Goal: Navigation & Orientation: Find specific page/section

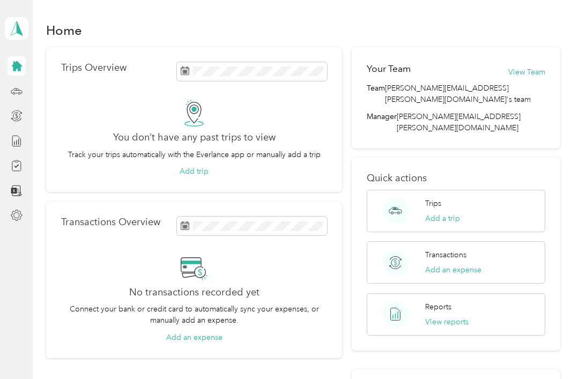
click at [531, 76] on button "View Team" at bounding box center [526, 71] width 37 height 11
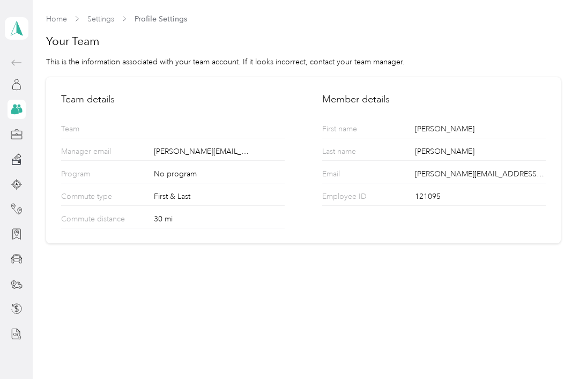
click at [96, 20] on link "Settings" at bounding box center [100, 18] width 27 height 9
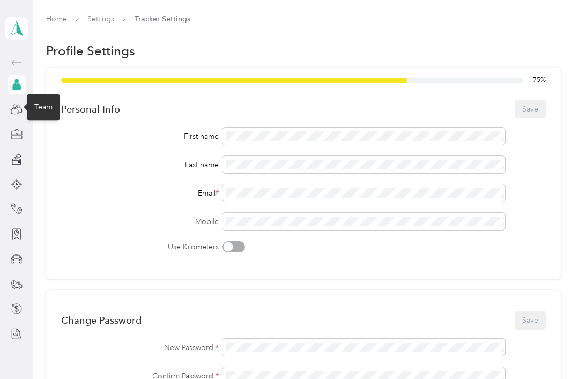
click at [13, 110] on icon at bounding box center [17, 109] width 12 height 12
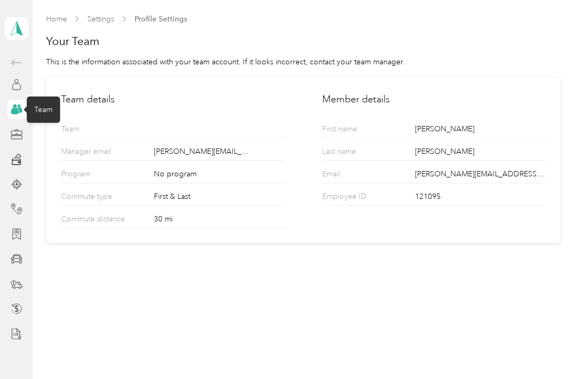
click at [51, 20] on link "Home" at bounding box center [56, 18] width 21 height 9
